Goal: Task Accomplishment & Management: Use online tool/utility

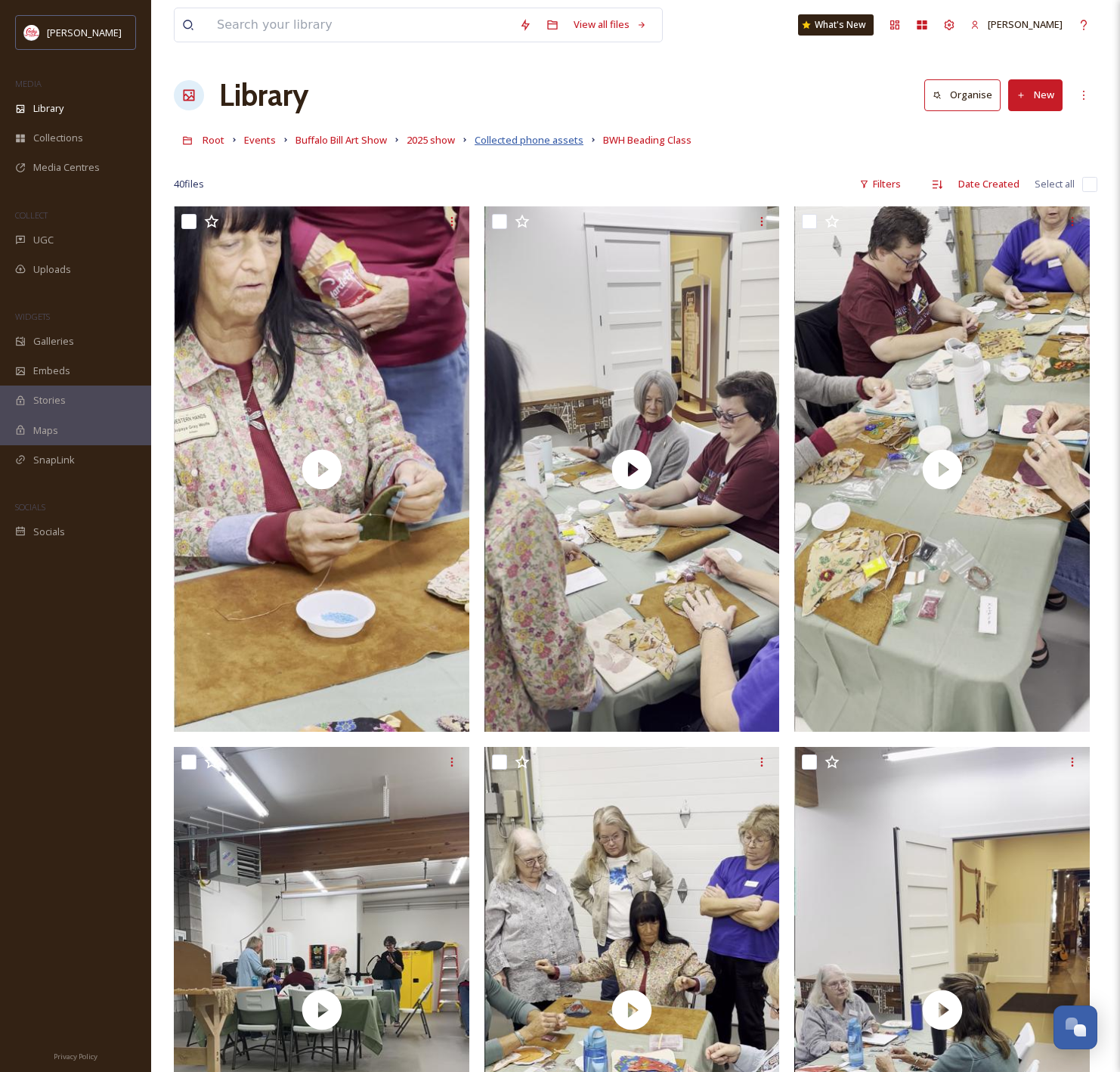
click at [538, 141] on span "Collected phone assets" at bounding box center [528, 140] width 108 height 14
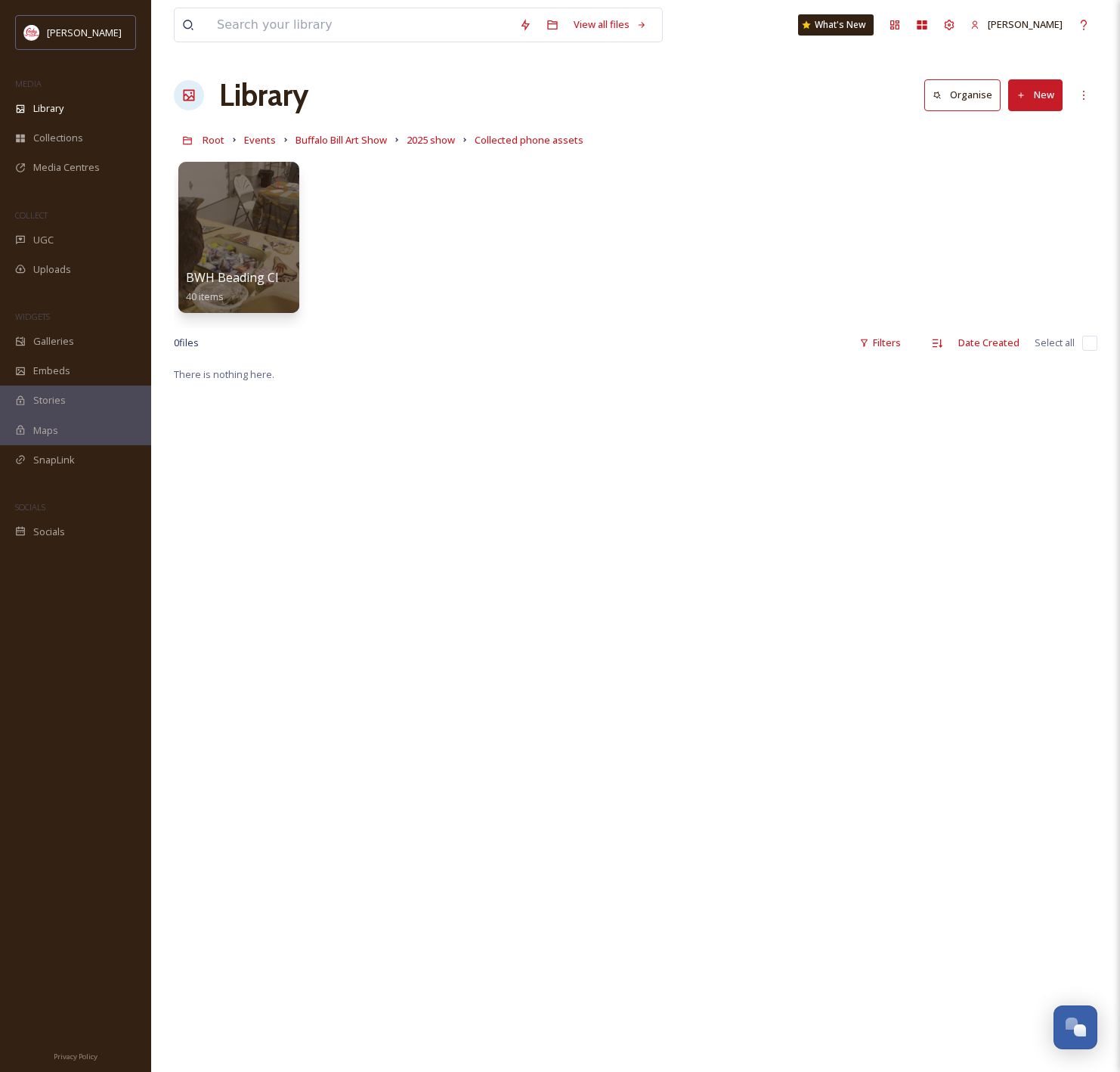
click at [1032, 101] on button "New" at bounding box center [1035, 95] width 55 height 31
click at [1017, 190] on span "Folder" at bounding box center [1018, 189] width 28 height 15
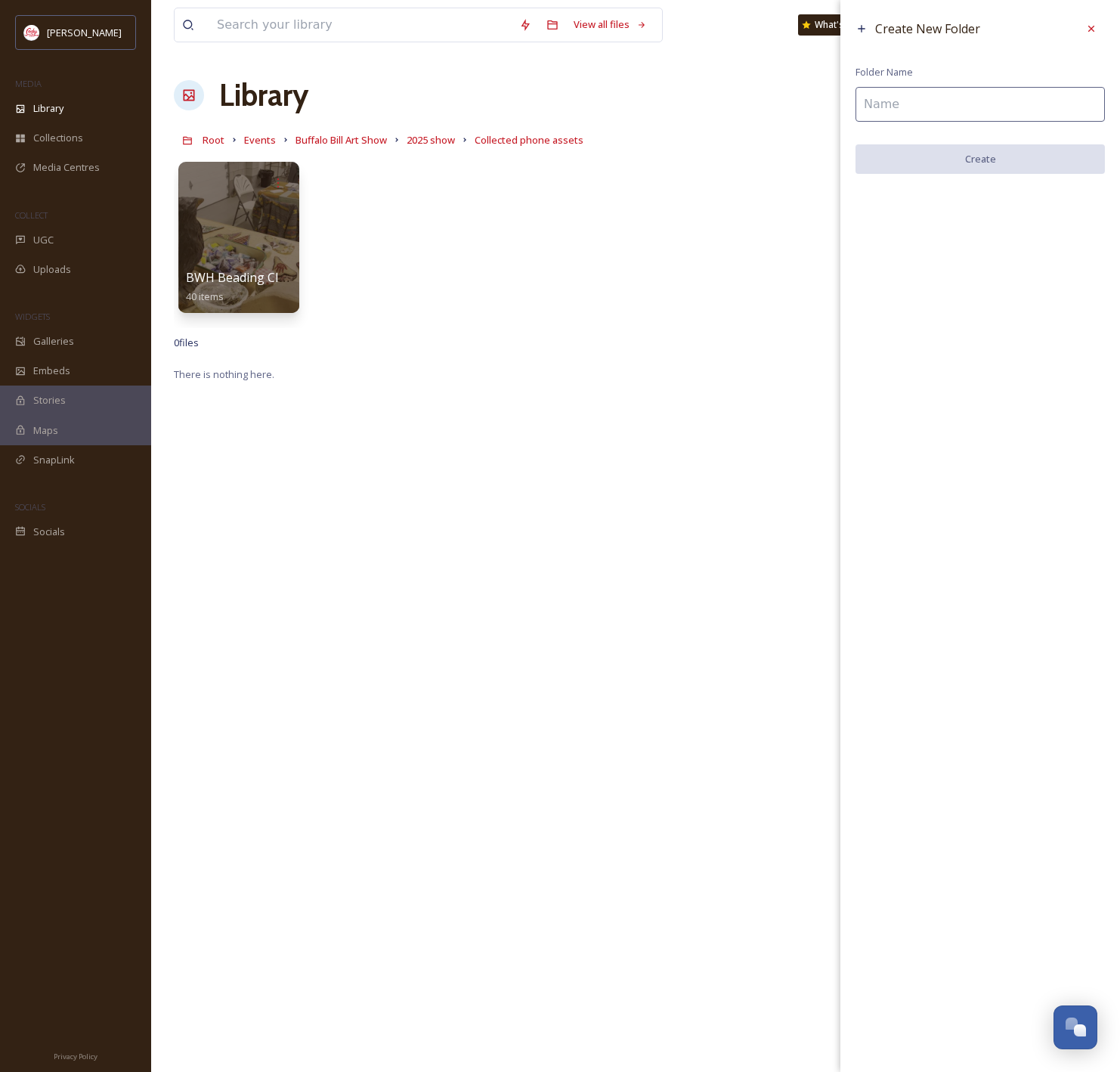
click at [985, 110] on input at bounding box center [980, 104] width 249 height 35
type input "BWH Leather Working"
click at [1015, 155] on button "Create" at bounding box center [980, 160] width 249 height 31
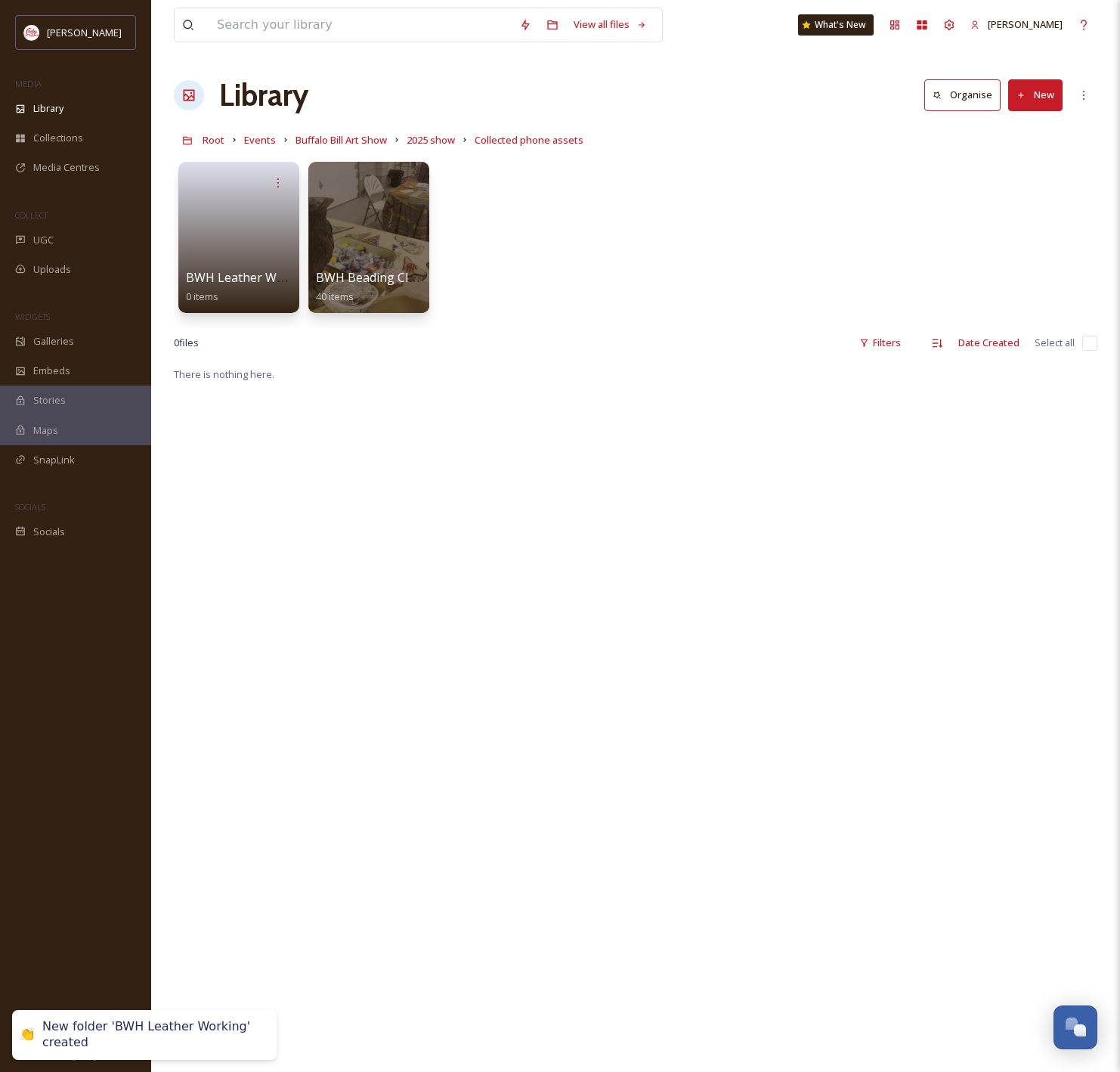
click at [1041, 101] on button "New" at bounding box center [1035, 95] width 55 height 31
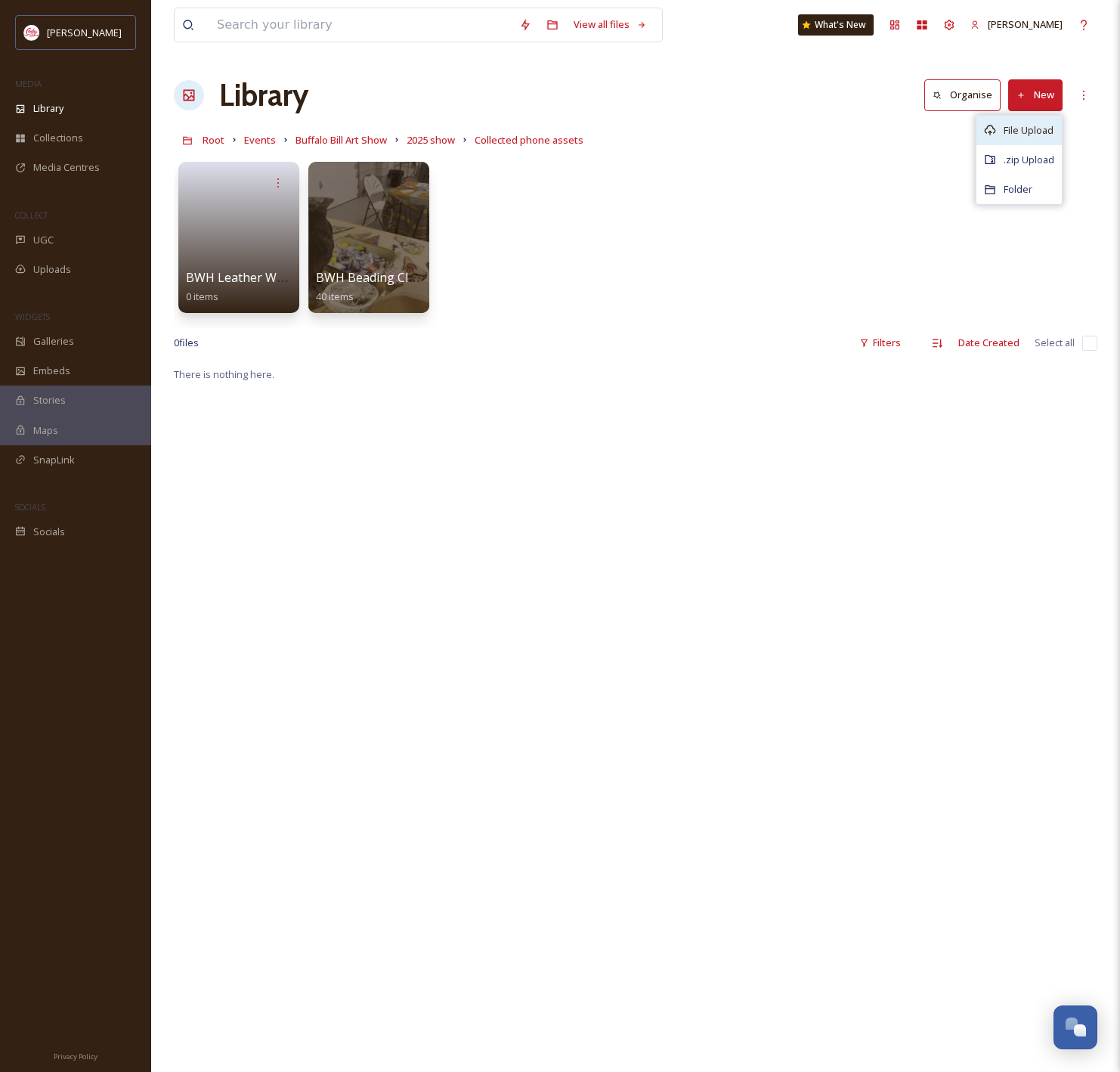
click at [1032, 125] on span "File Upload" at bounding box center [1028, 130] width 50 height 15
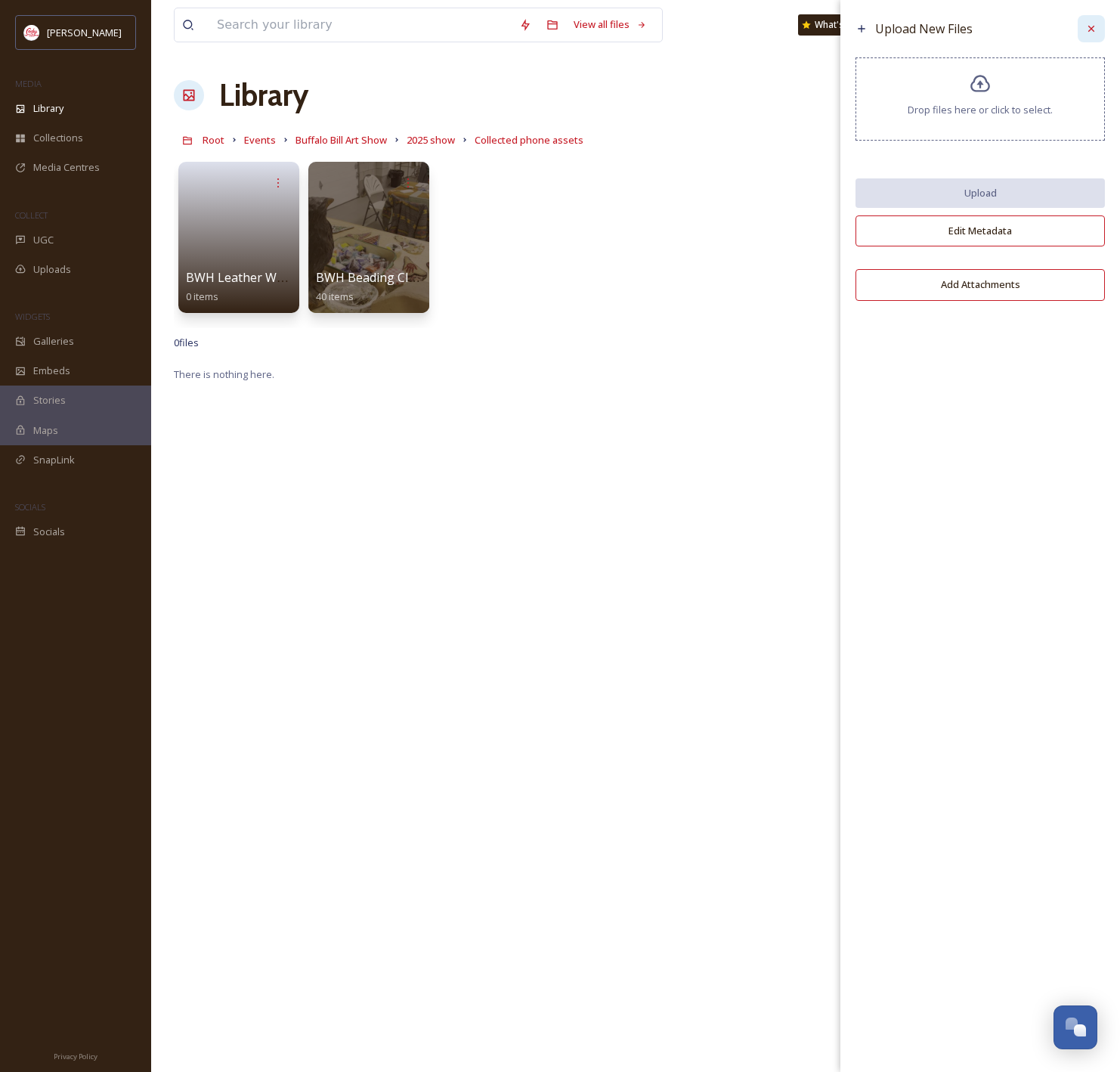
click at [1086, 26] on icon at bounding box center [1092, 28] width 12 height 12
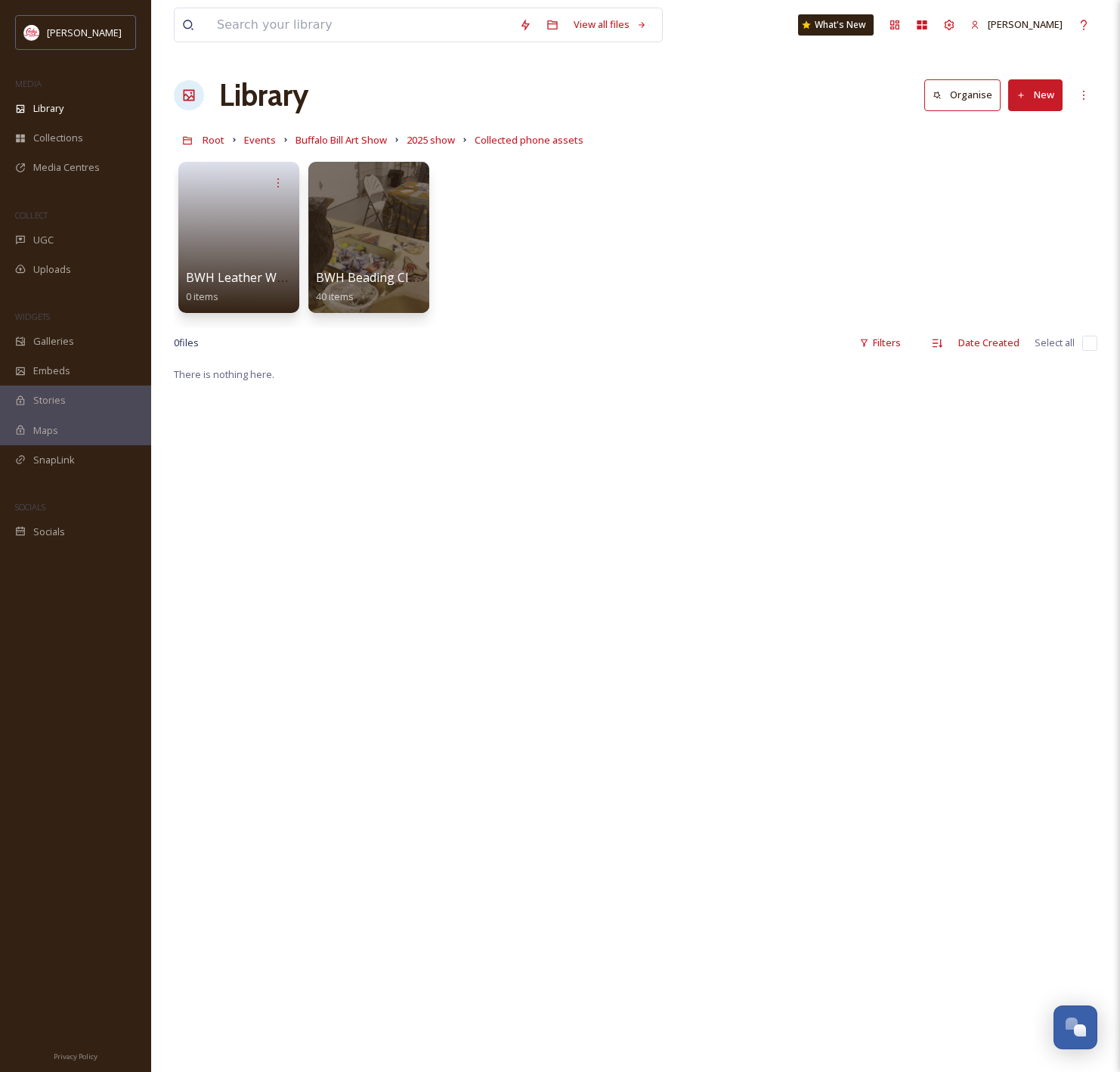
click at [1035, 94] on button "New" at bounding box center [1035, 95] width 55 height 31
click at [1008, 195] on span "Folder" at bounding box center [1018, 189] width 28 height 15
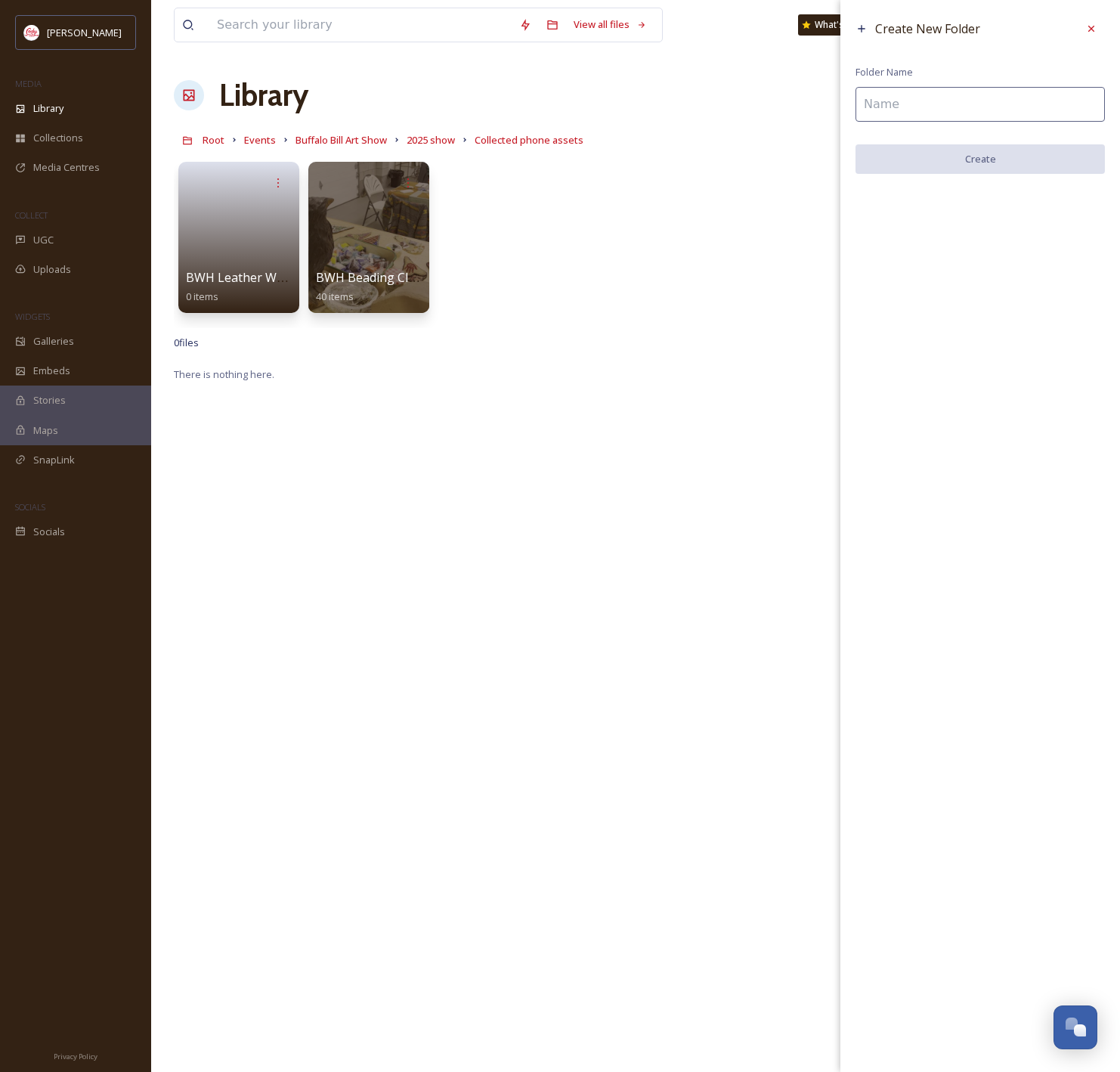
click at [1015, 110] on input at bounding box center [980, 104] width 249 height 35
type input "Colorful Canvases - Scratchboard"
click at [1048, 163] on button "Create" at bounding box center [980, 160] width 249 height 31
